Goal: Information Seeking & Learning: Learn about a topic

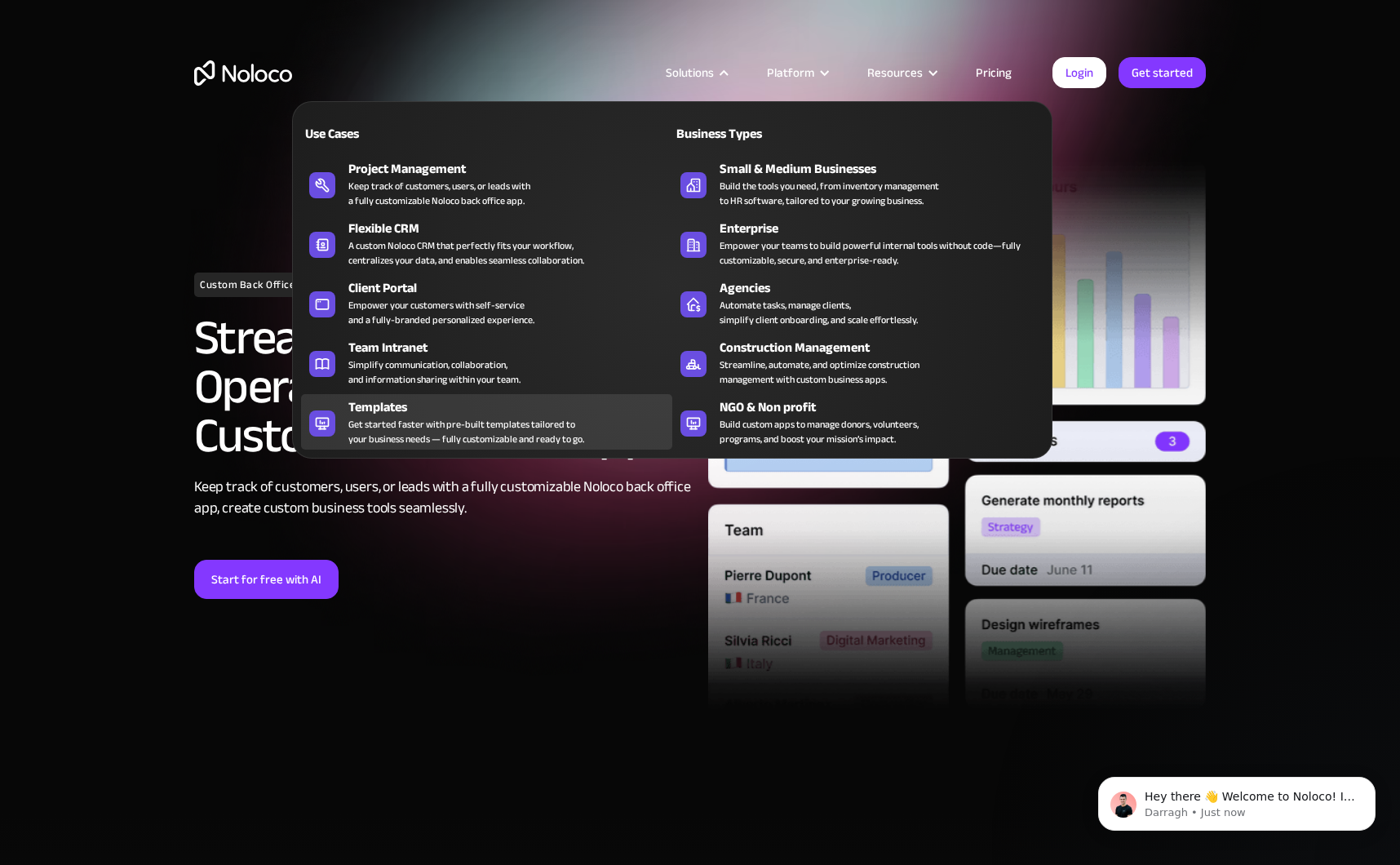
click at [385, 404] on div "Templates" at bounding box center [514, 407] width 331 height 19
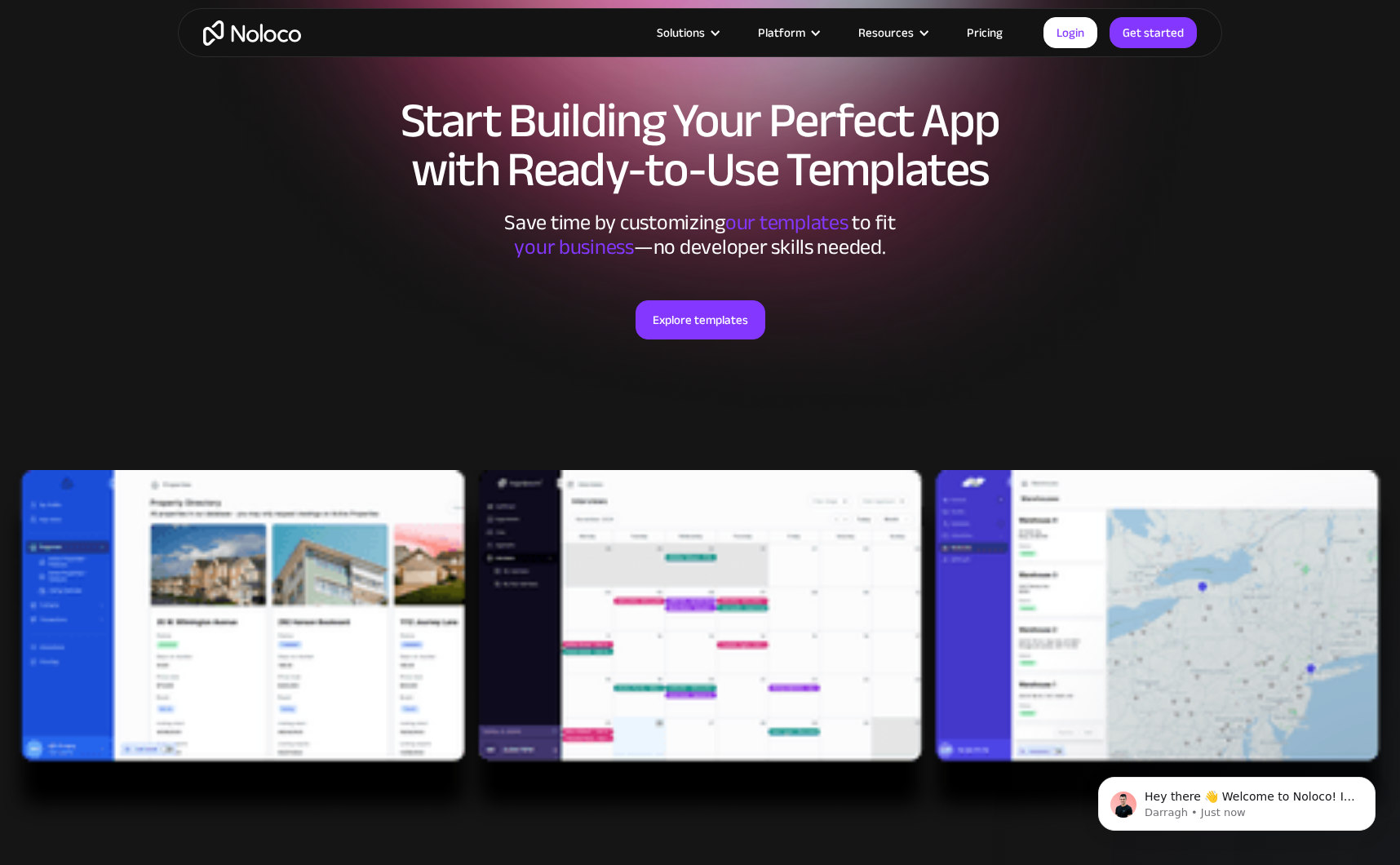
scroll to position [117, 0]
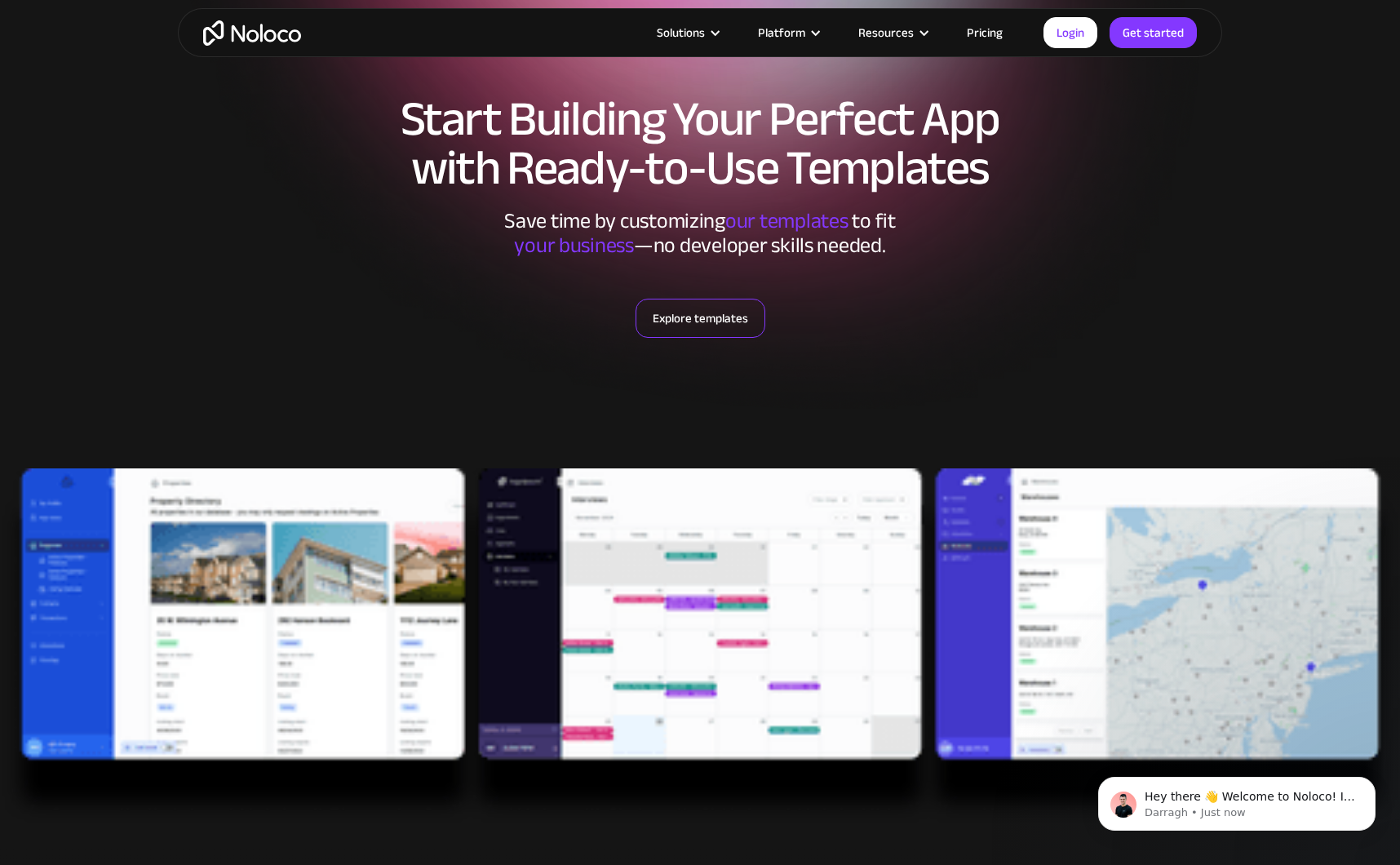
click at [695, 317] on link "Explore templates" at bounding box center [700, 318] width 130 height 39
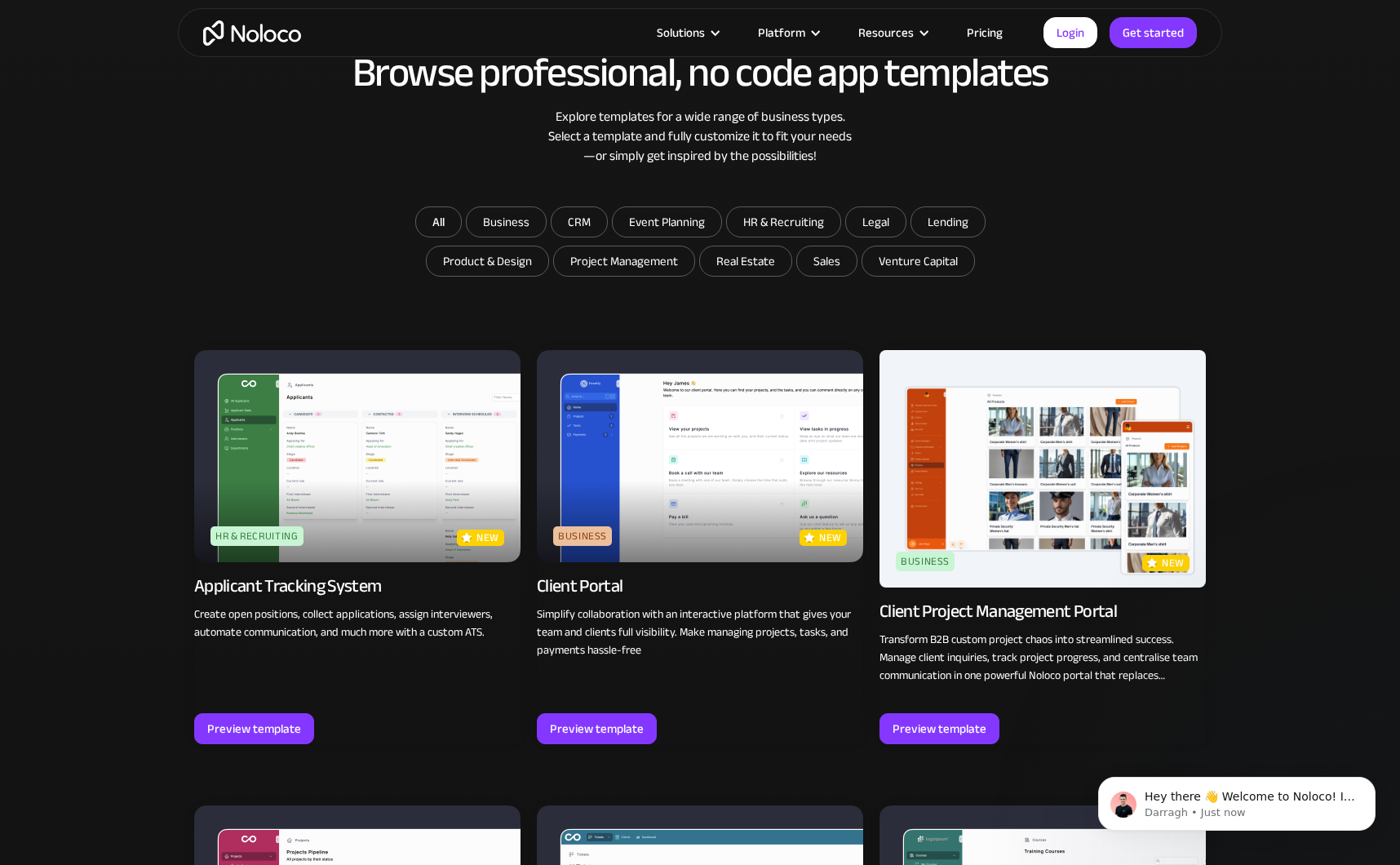
scroll to position [961, 0]
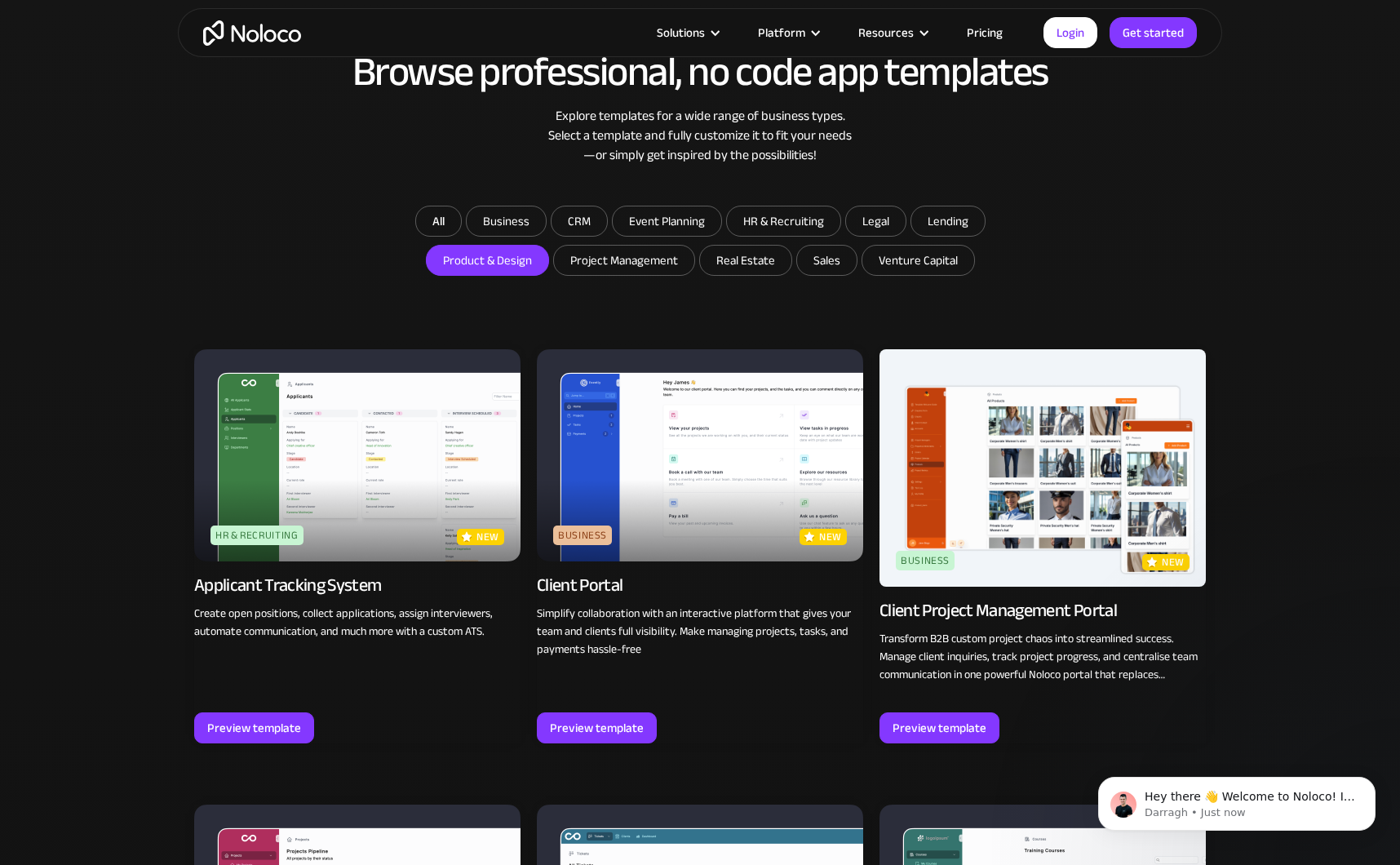
click at [508, 267] on input "Product & Design" at bounding box center [488, 260] width 122 height 29
checkbox input "true"
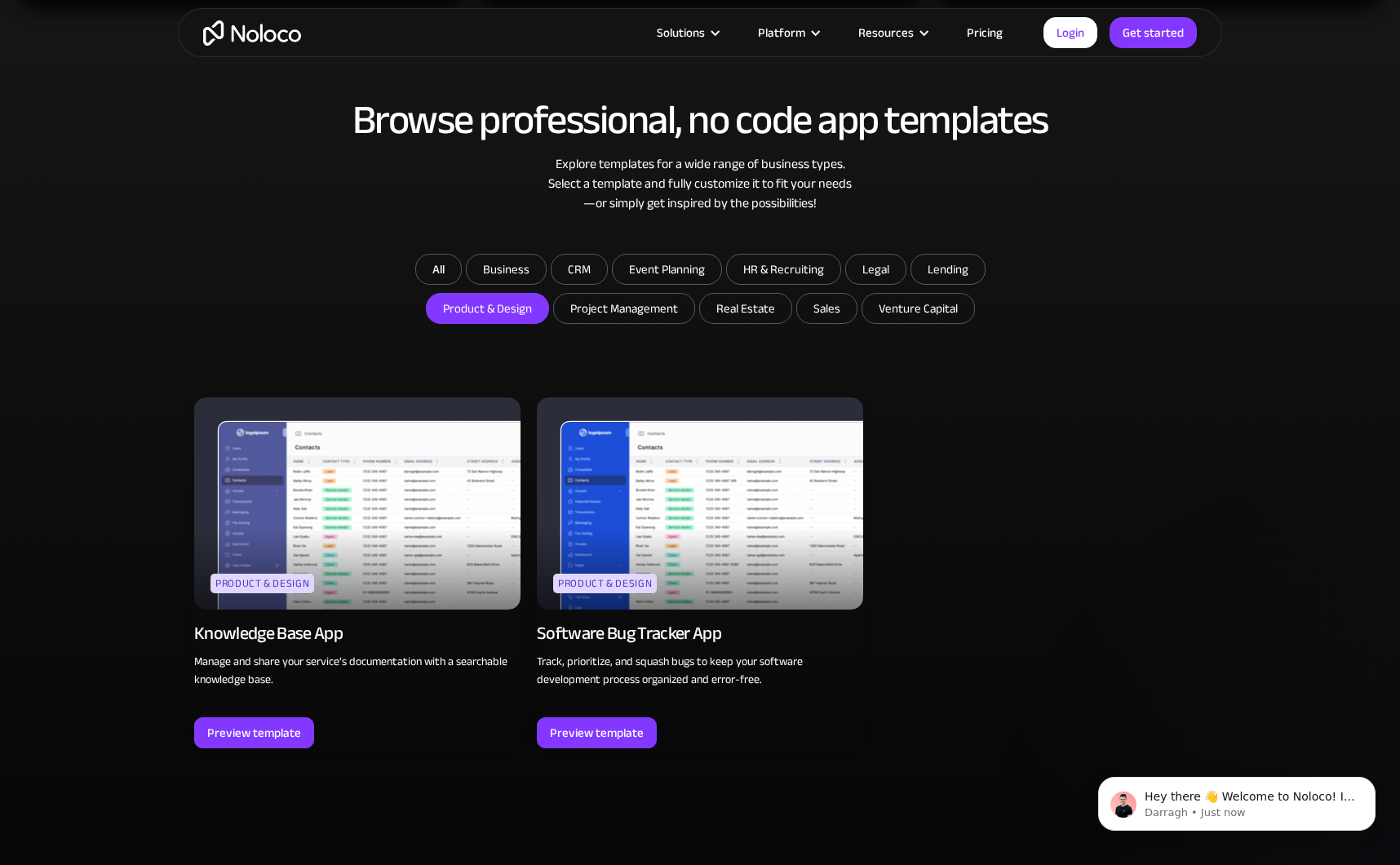
scroll to position [821, 0]
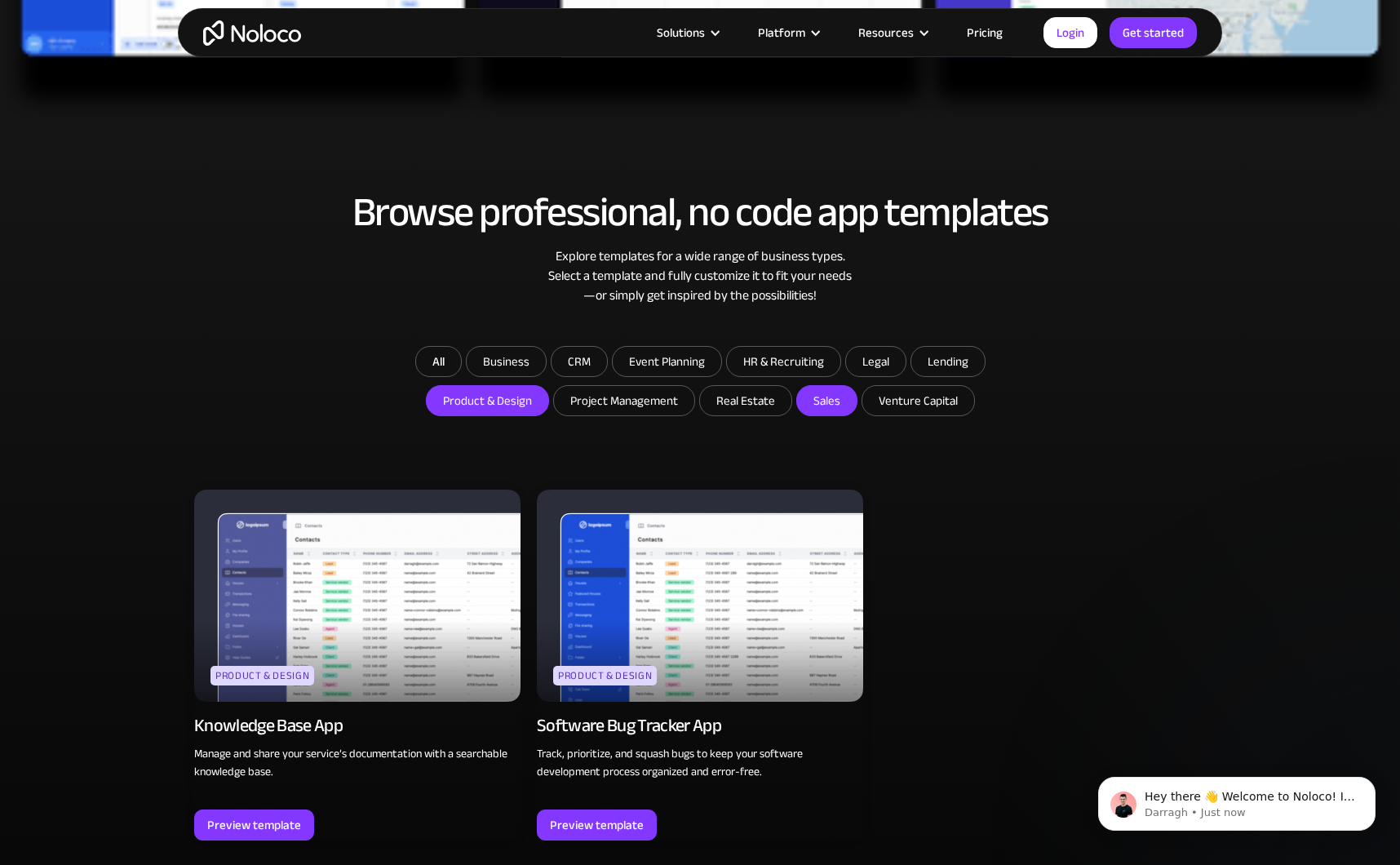
click at [820, 399] on input "Sales" at bounding box center [827, 400] width 60 height 29
checkbox input "true"
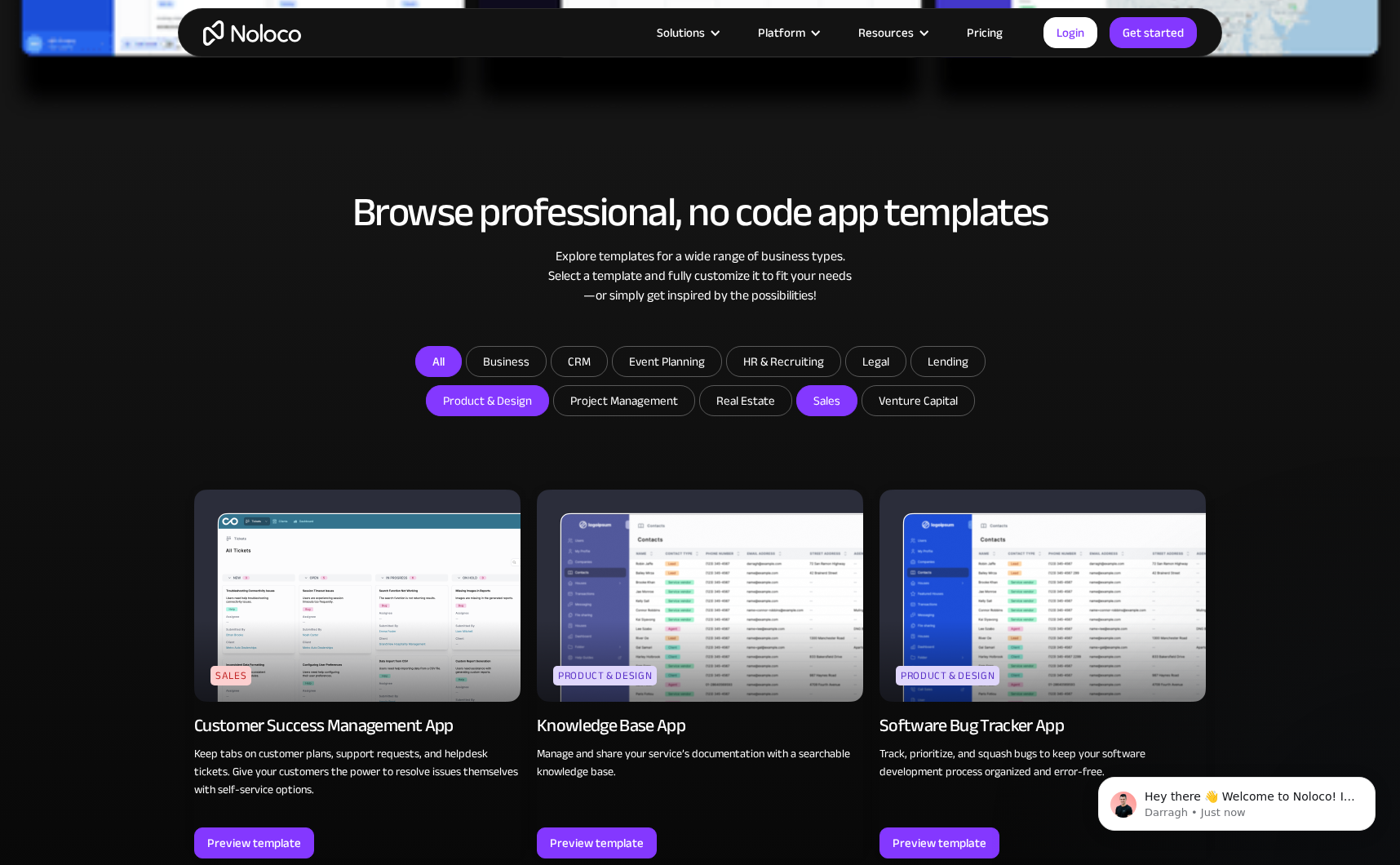
click at [436, 363] on link "All" at bounding box center [438, 361] width 47 height 31
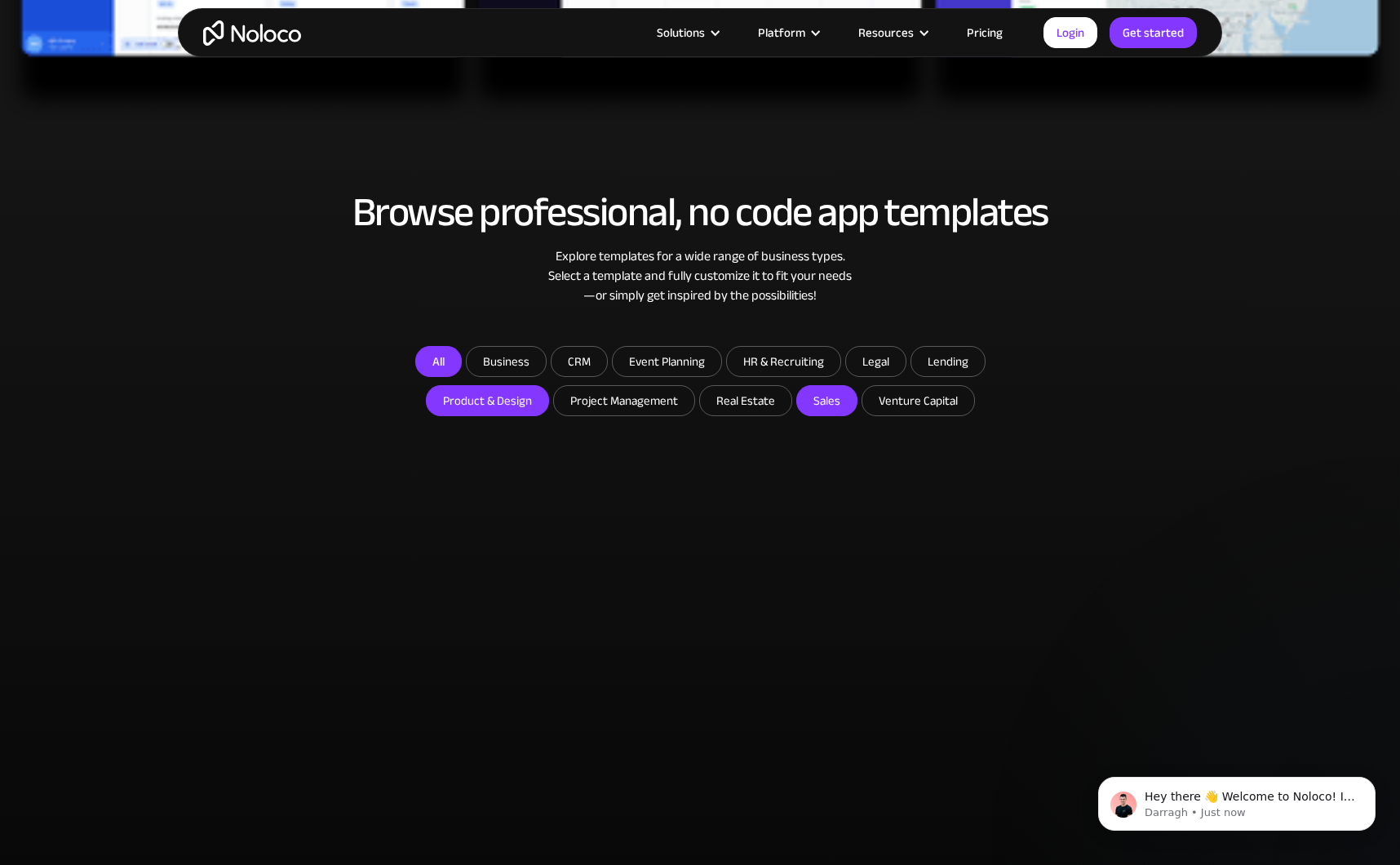
checkbox input "false"
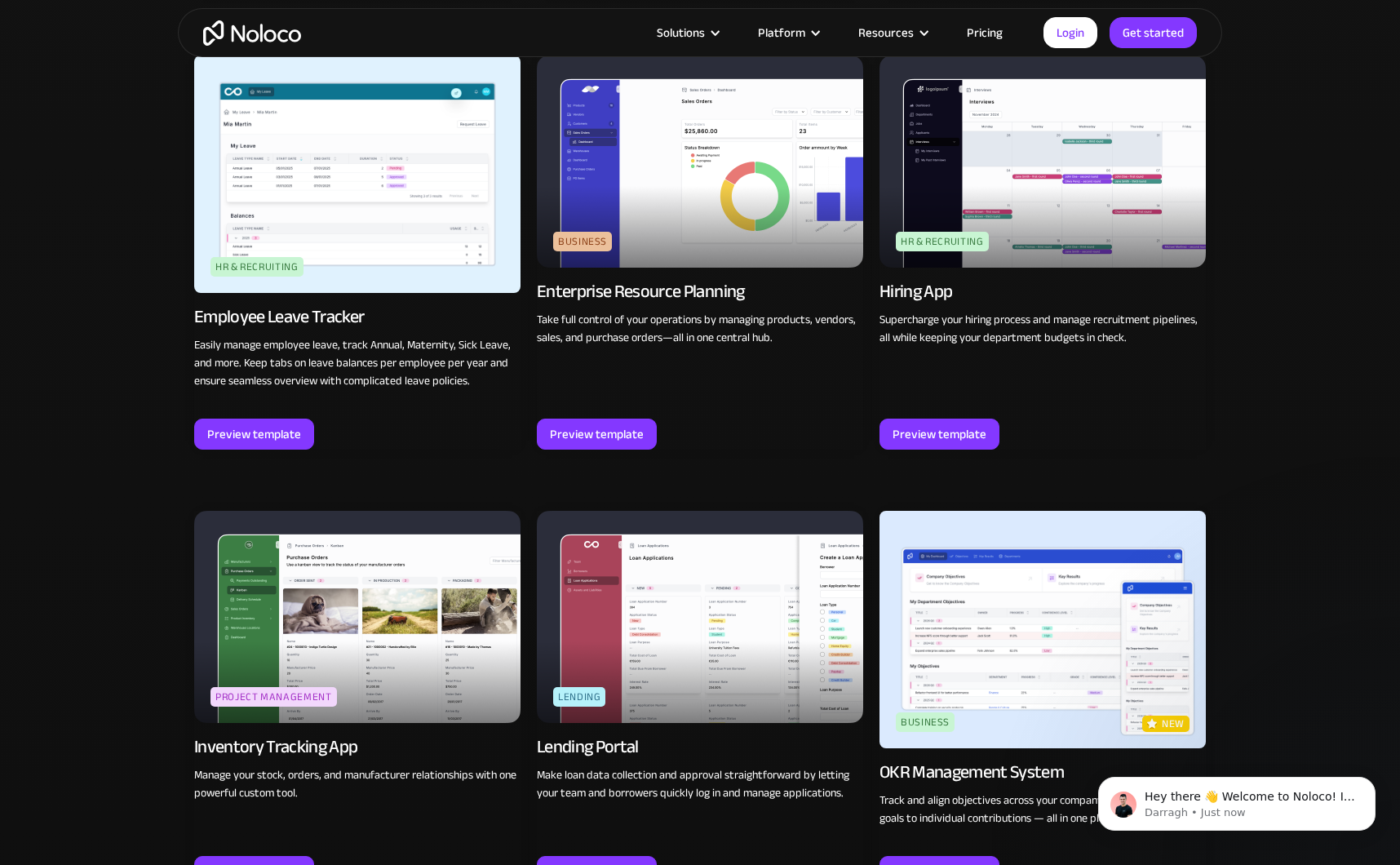
scroll to position [2733, 0]
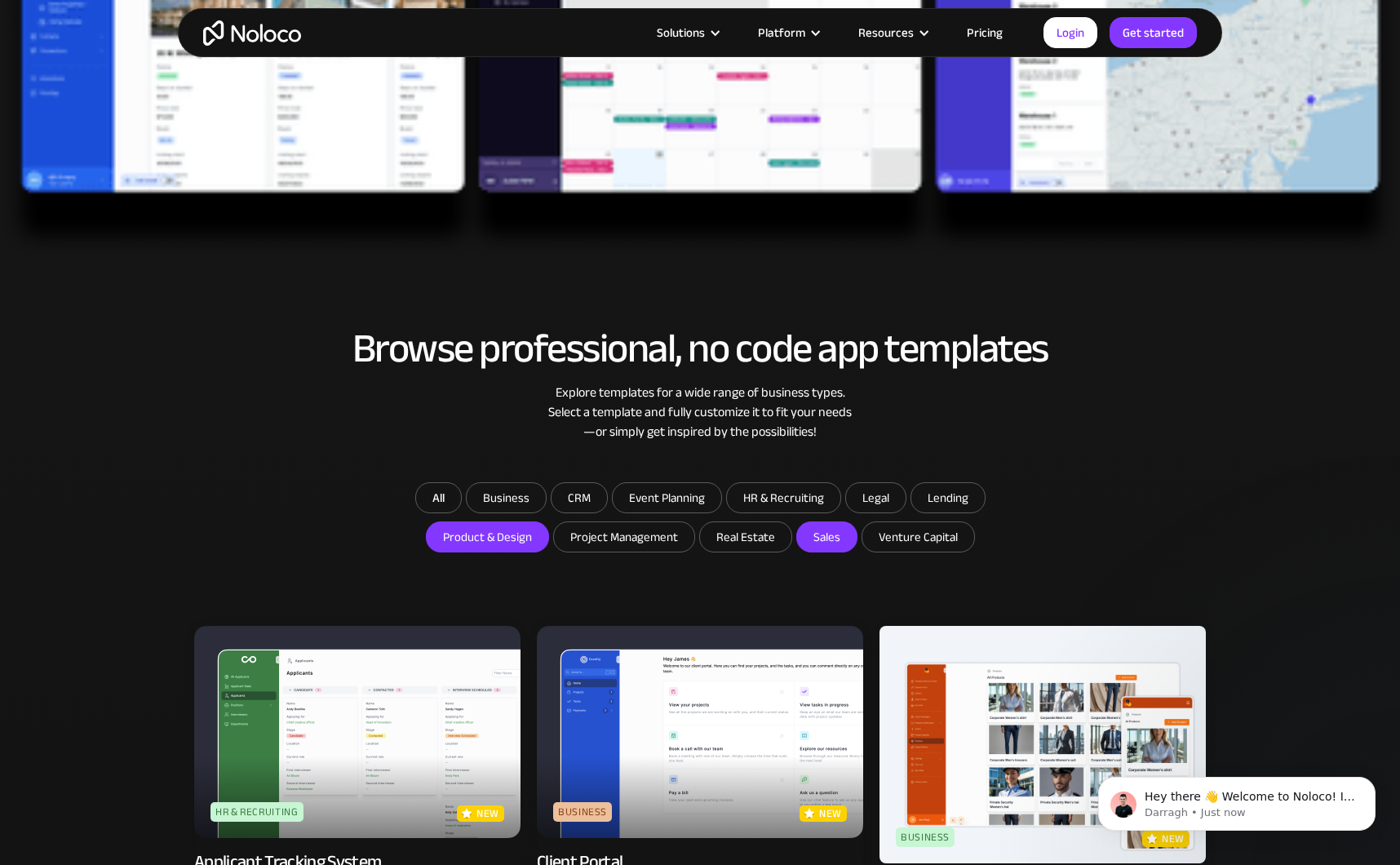
scroll to position [117, 0]
